Goal: Information Seeking & Learning: Learn about a topic

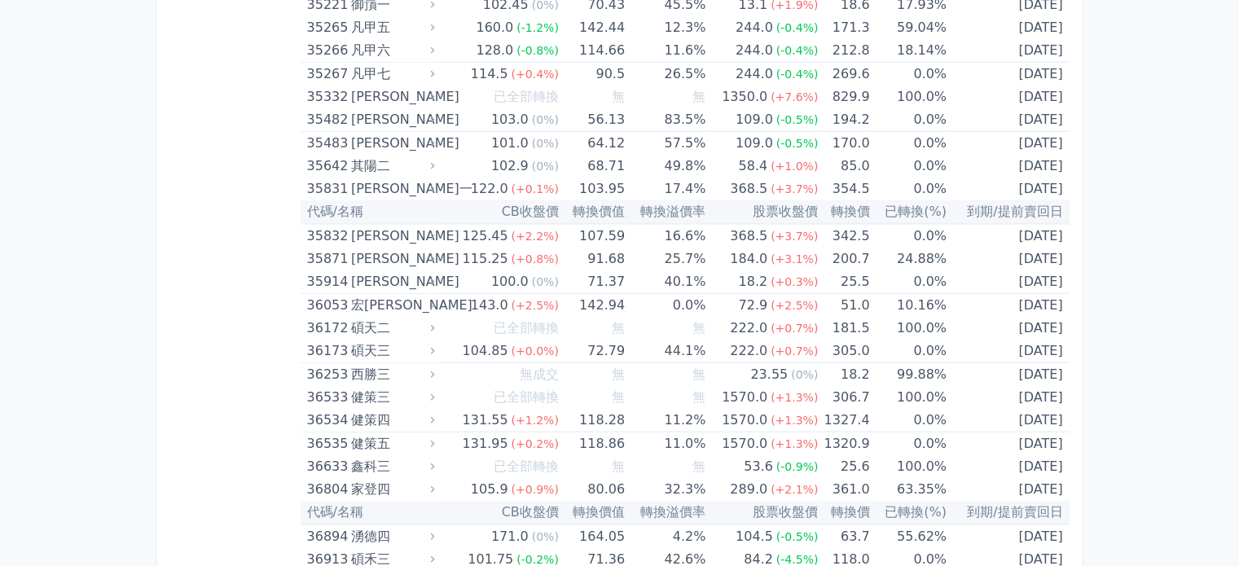
scroll to position [3845, 0]
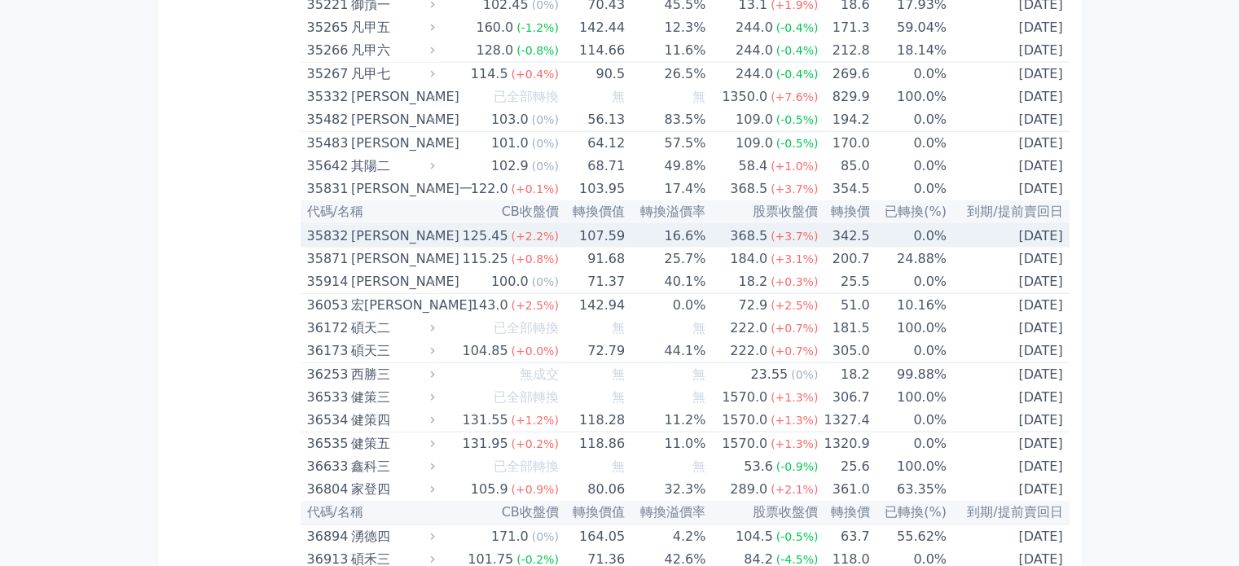
click at [355, 228] on div "[PERSON_NAME]" at bounding box center [391, 236] width 81 height 23
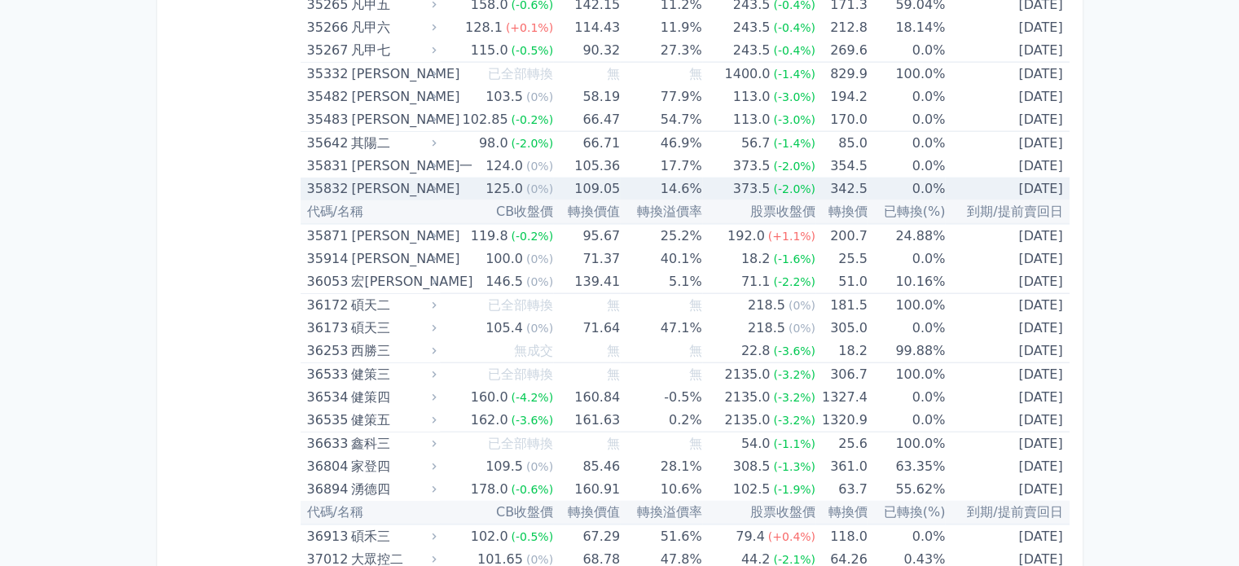
scroll to position [3845, 0]
click at [375, 178] on div "[PERSON_NAME]" at bounding box center [391, 189] width 81 height 23
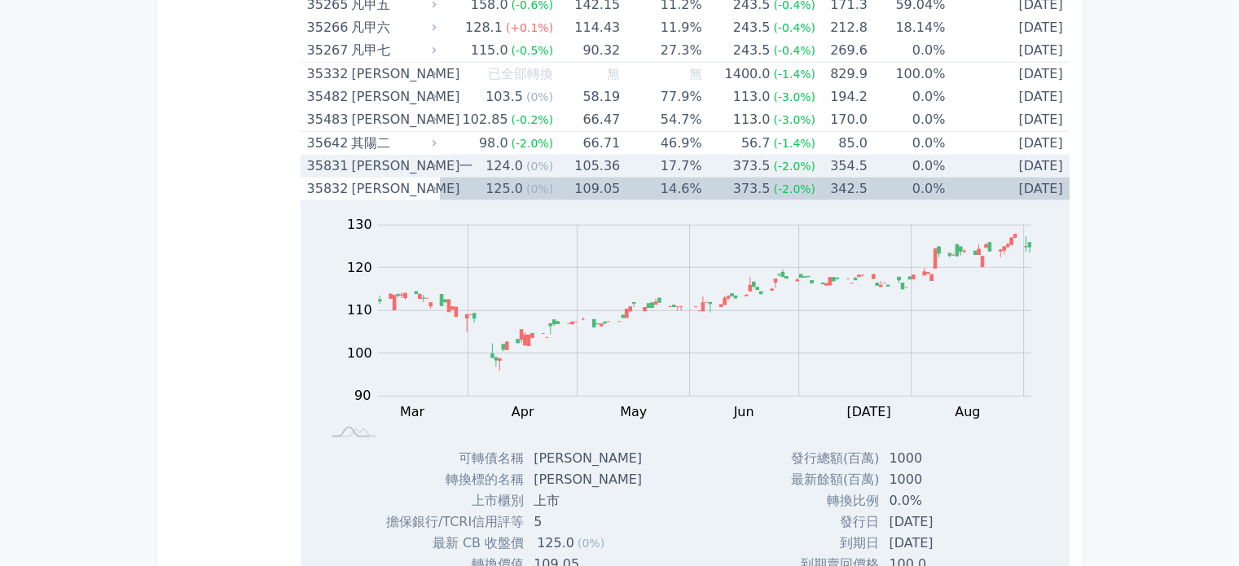
click at [489, 155] on div "124.0" at bounding box center [504, 166] width 44 height 23
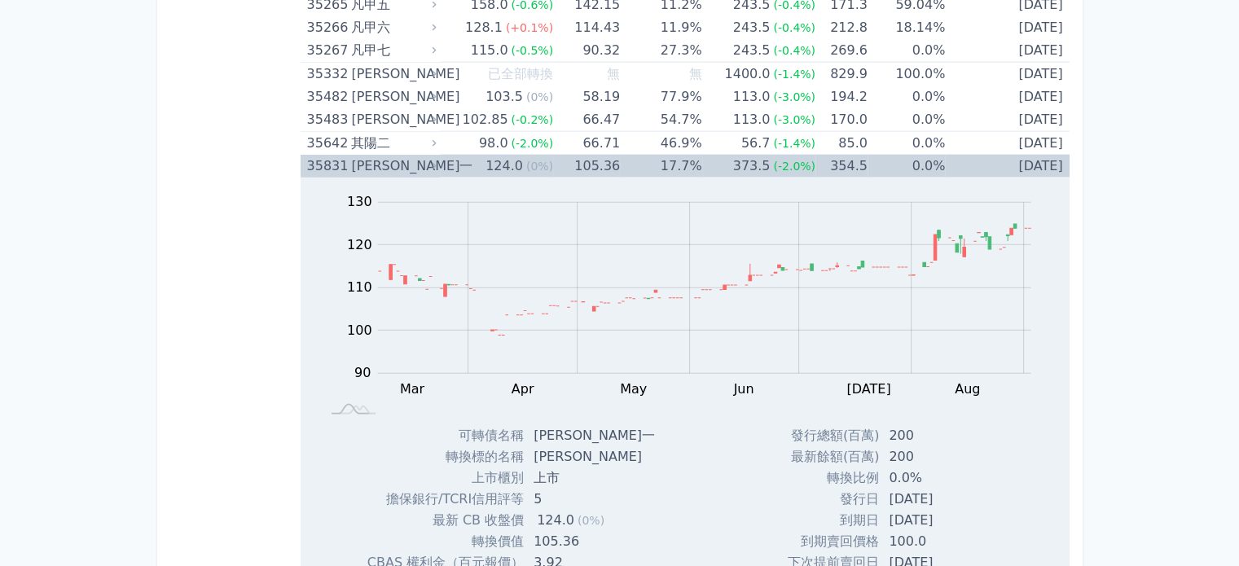
click at [440, 161] on icon at bounding box center [434, 166] width 11 height 11
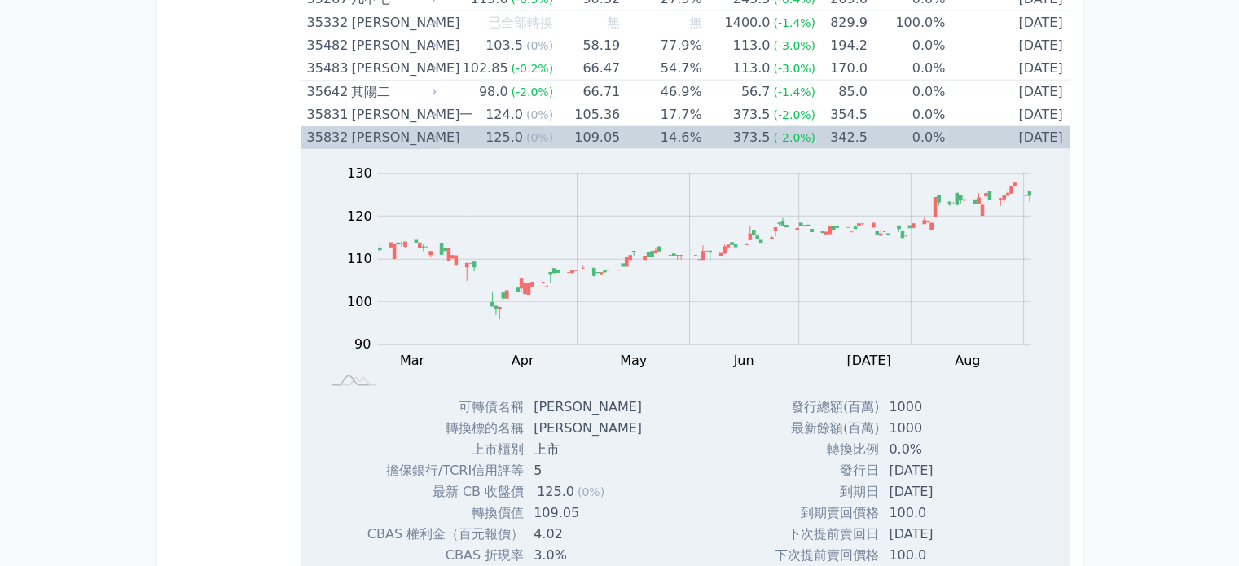
scroll to position [3927, 0]
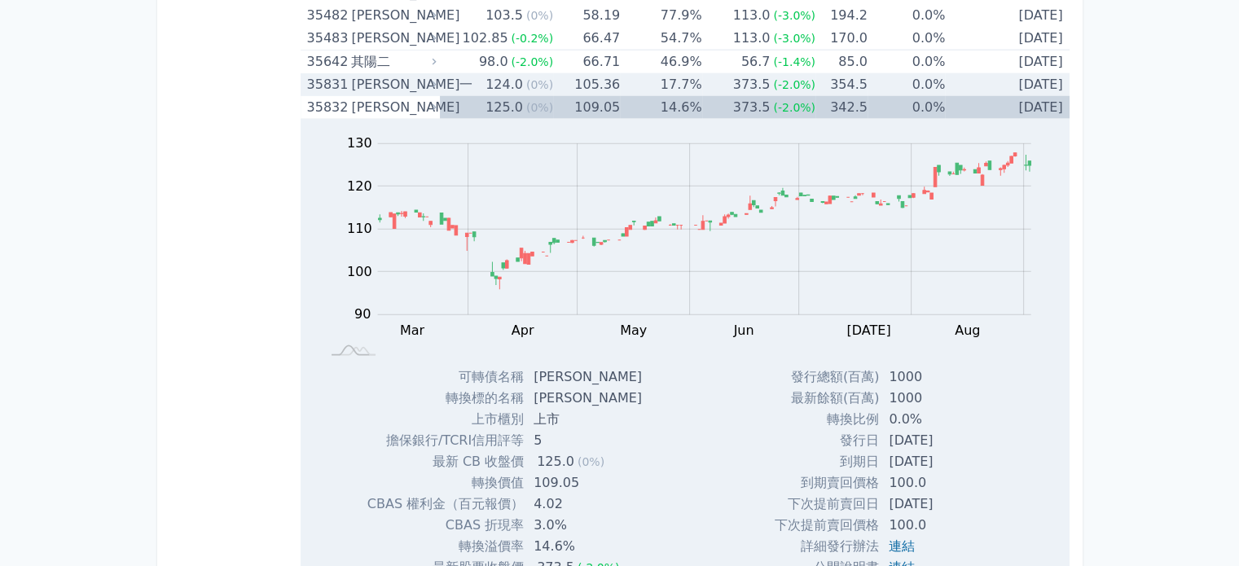
click at [1030, 73] on td "[DATE]" at bounding box center [1007, 84] width 124 height 23
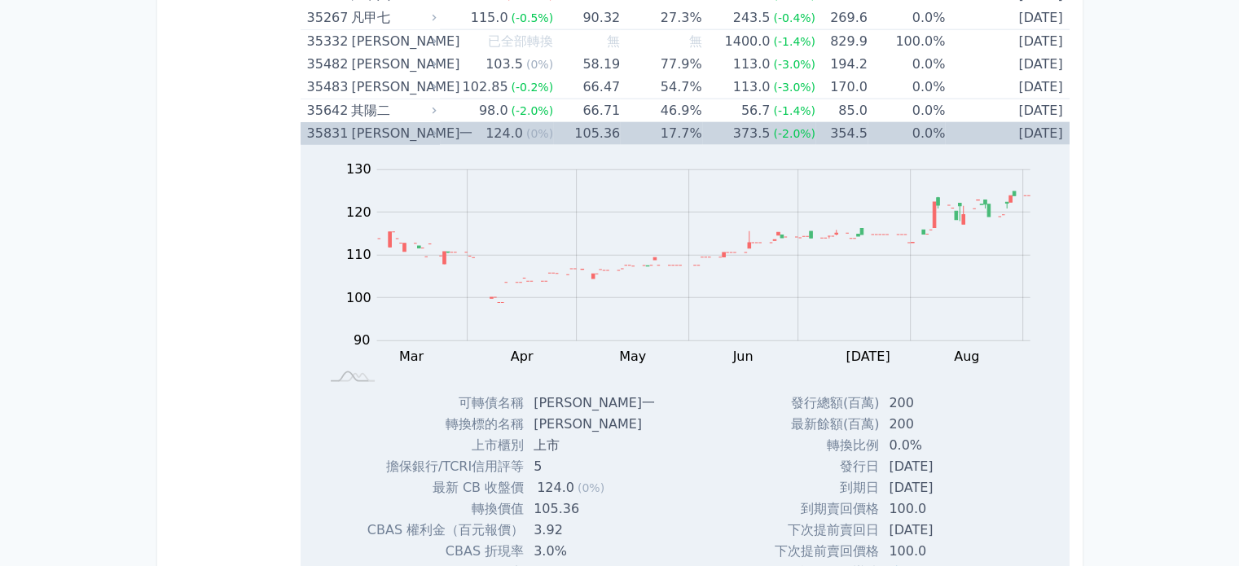
scroll to position [3845, 0]
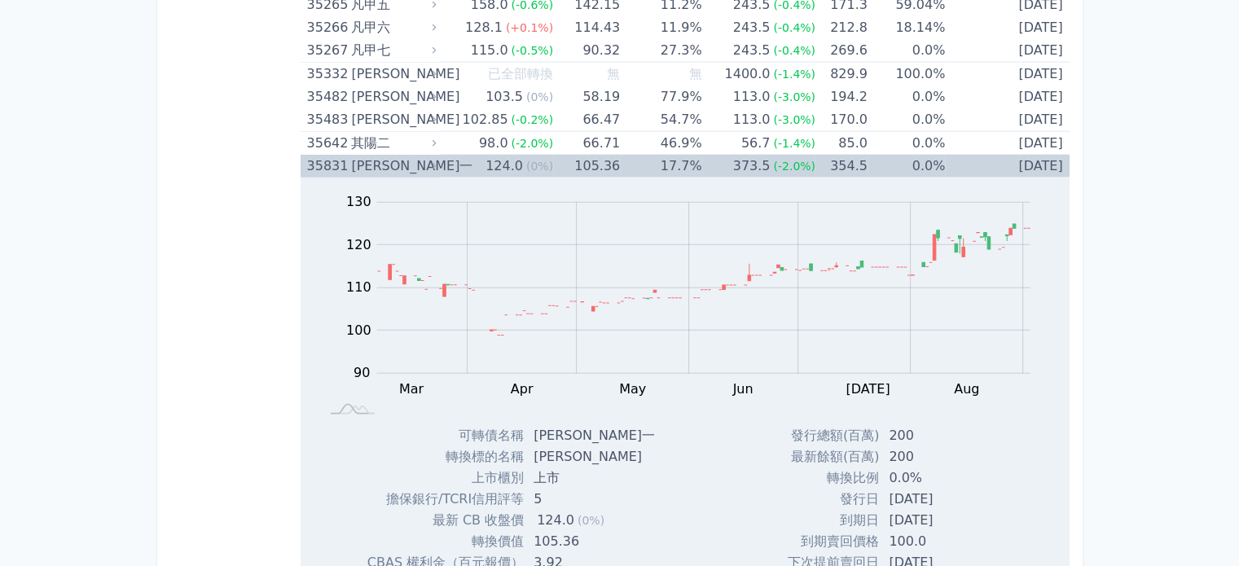
click at [1020, 155] on td "[DATE]" at bounding box center [1007, 166] width 124 height 23
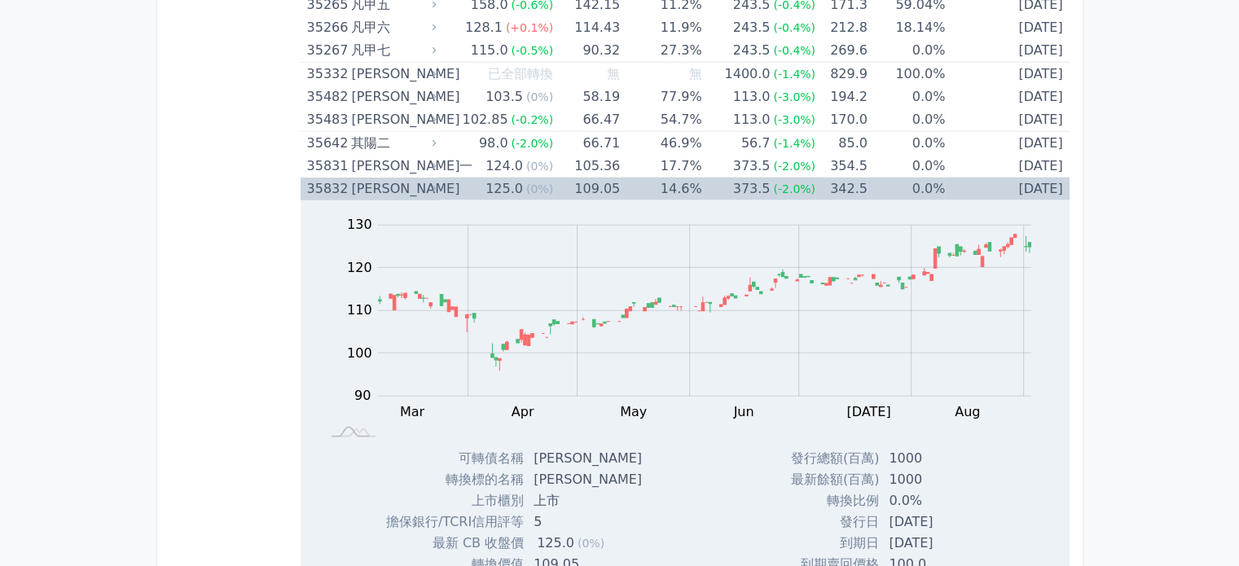
click at [1032, 178] on td "[DATE]" at bounding box center [1007, 189] width 124 height 23
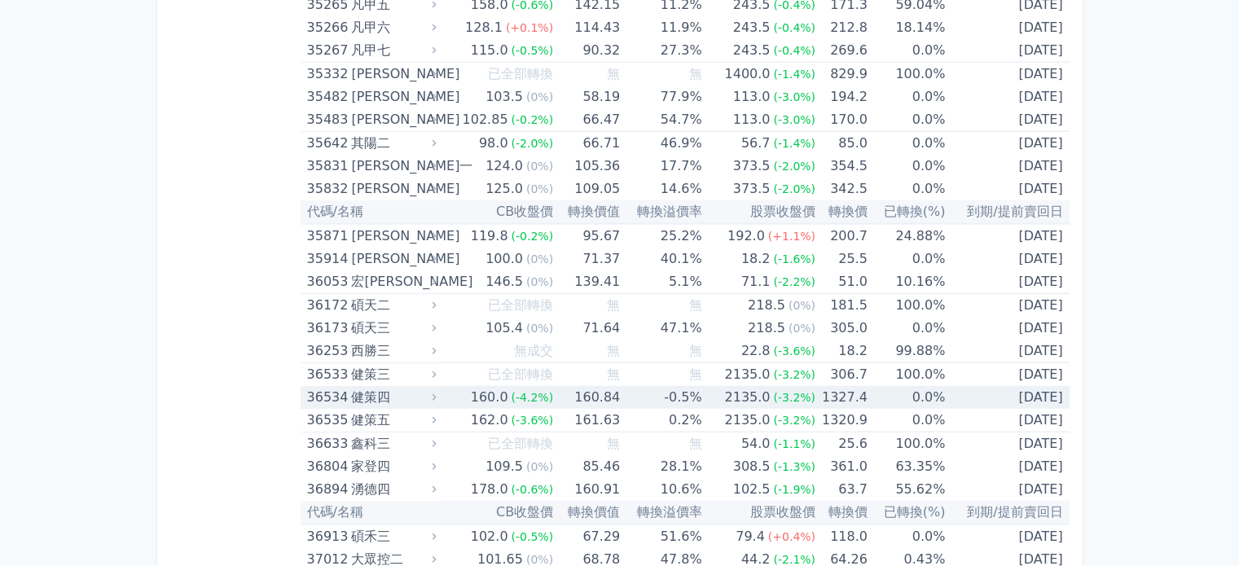
click at [981, 386] on td "[DATE]" at bounding box center [1007, 397] width 124 height 23
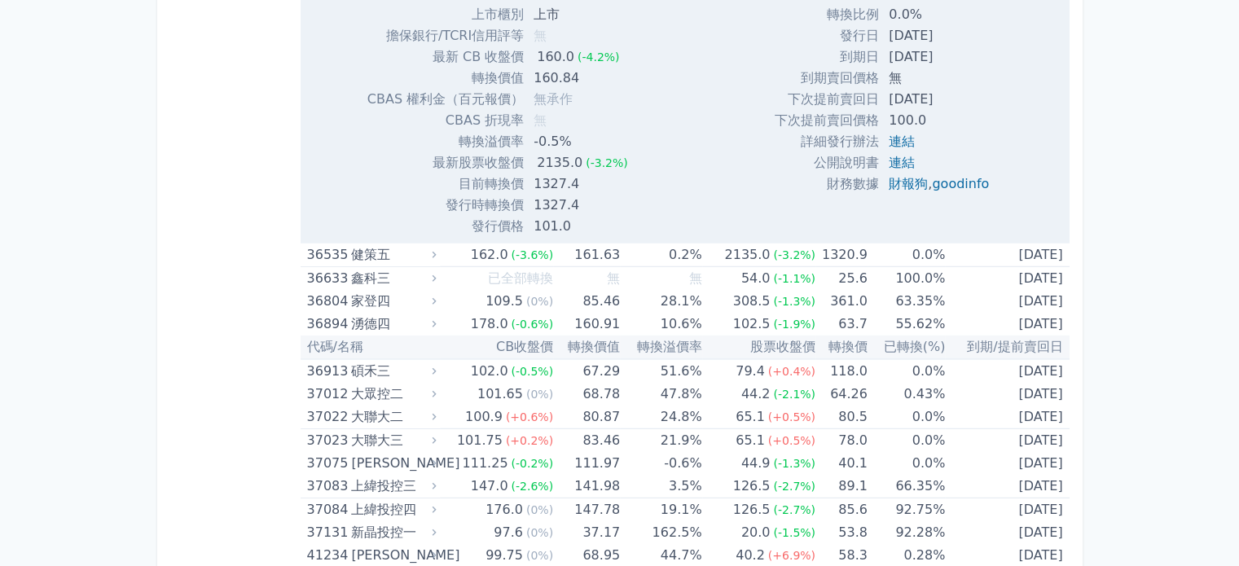
scroll to position [4579, 0]
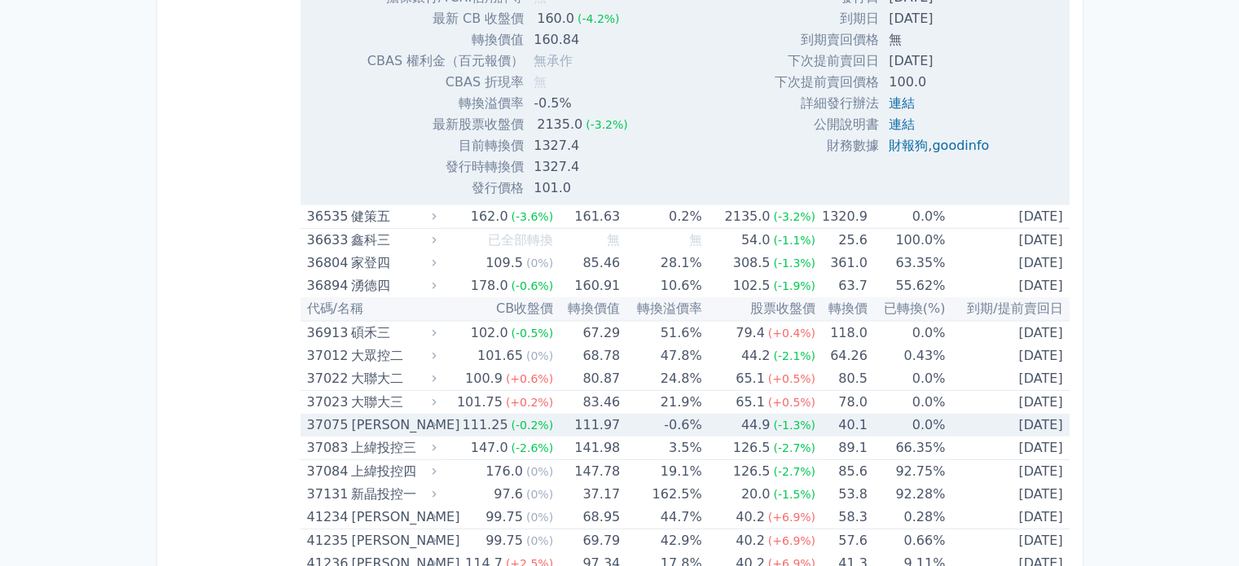
click at [395, 414] on div "[PERSON_NAME]" at bounding box center [391, 425] width 81 height 23
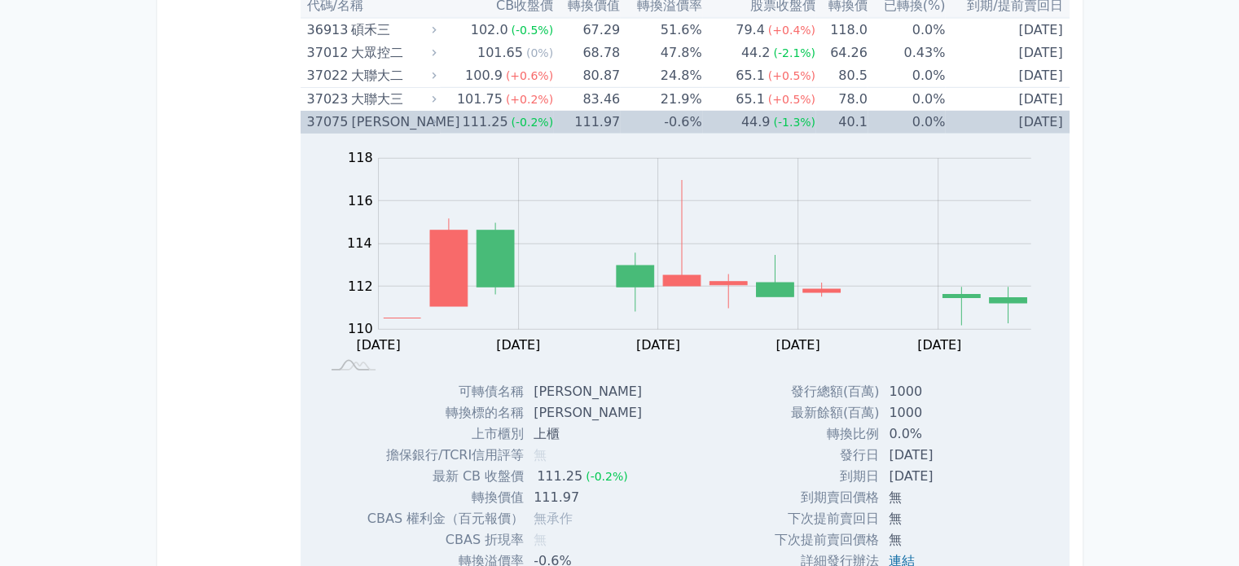
scroll to position [4823, 0]
